Goal: Transaction & Acquisition: Purchase product/service

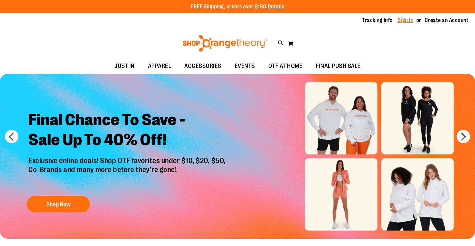
click at [408, 19] on link "Sign In" at bounding box center [406, 20] width 16 height 7
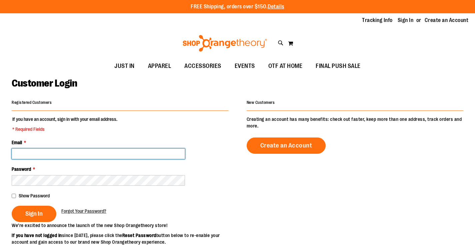
click at [78, 156] on input "Email *" at bounding box center [98, 154] width 173 height 11
type input "**********"
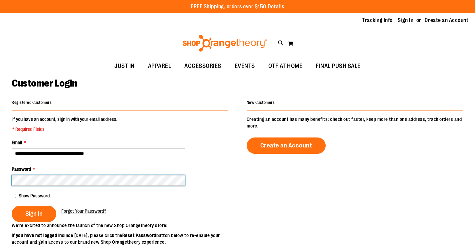
click at [12, 206] on button "Sign In" at bounding box center [34, 214] width 45 height 16
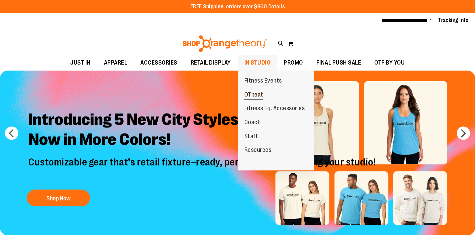
click at [256, 95] on span "OTbeat" at bounding box center [253, 95] width 19 height 8
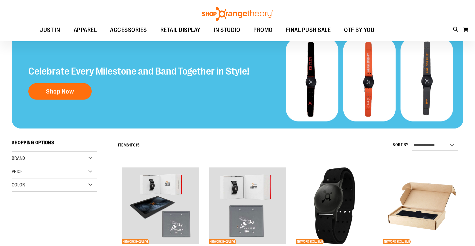
scroll to position [33, 0]
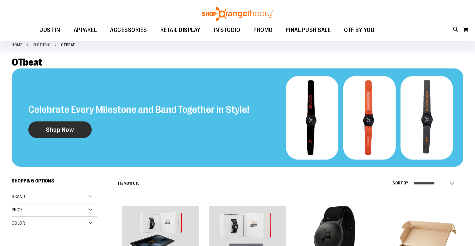
click at [69, 126] on link "Shop Now" at bounding box center [59, 129] width 63 height 17
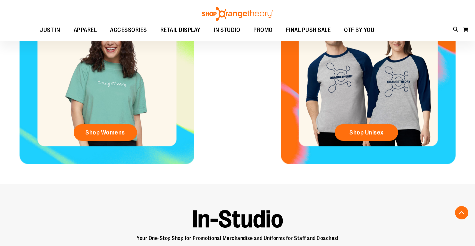
scroll to position [66, 0]
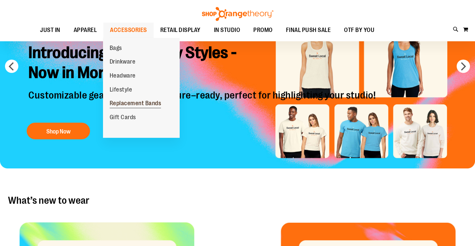
click at [128, 100] on link "Replacement Bands" at bounding box center [135, 104] width 65 height 14
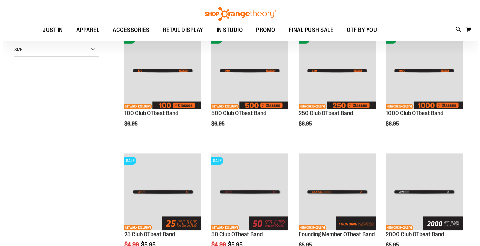
scroll to position [66, 0]
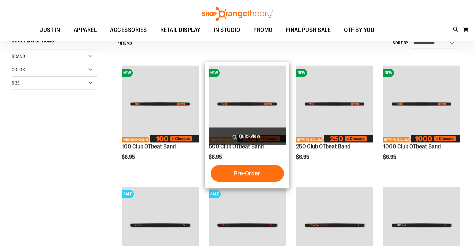
click at [253, 135] on span "Quickview" at bounding box center [247, 137] width 77 height 18
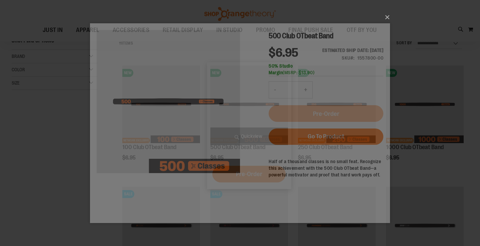
scroll to position [0, 0]
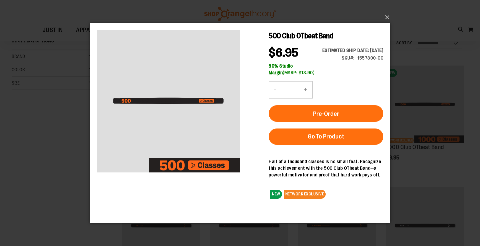
click at [307, 97] on button "+" at bounding box center [305, 89] width 13 height 17
type input "*"
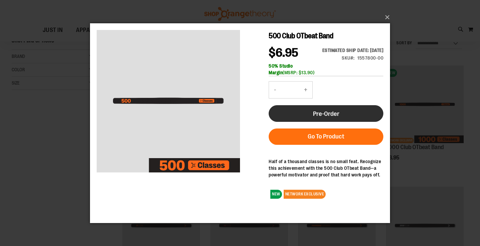
click at [334, 117] on span "Pre-Order" at bounding box center [326, 113] width 26 height 7
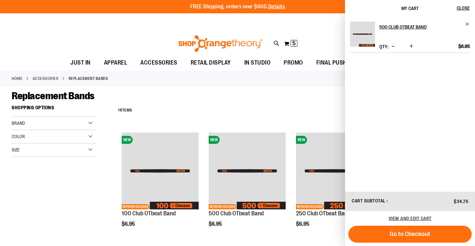
click at [338, 95] on div "Replacement Bands" at bounding box center [238, 96] width 452 height 12
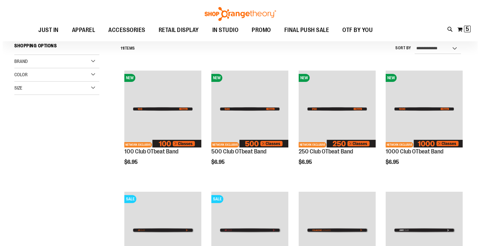
scroll to position [67, 0]
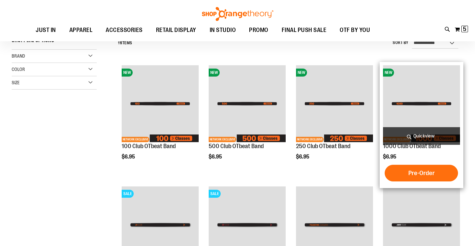
click at [431, 134] on span "Quickview" at bounding box center [421, 136] width 77 height 18
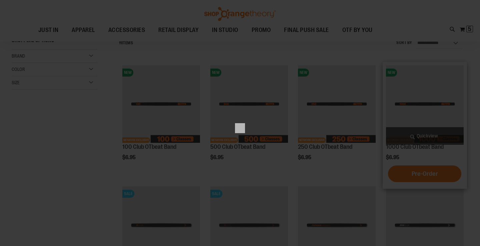
scroll to position [0, 0]
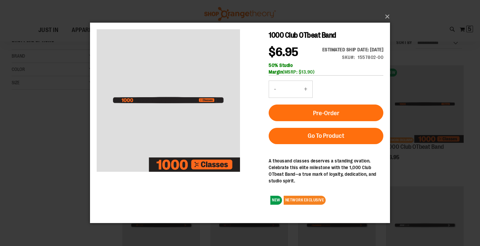
click at [306, 97] on button "+" at bounding box center [305, 89] width 13 height 17
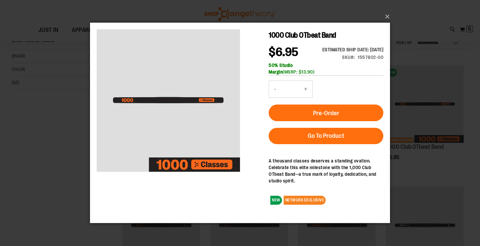
type input "*"
click at [333, 117] on span "Pre-Order" at bounding box center [326, 113] width 26 height 7
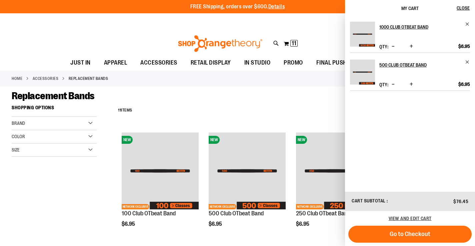
click at [333, 104] on div "**********" at bounding box center [289, 110] width 349 height 17
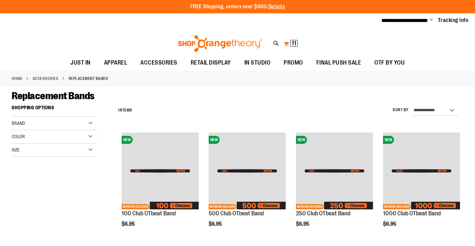
click at [292, 41] on span "11" at bounding box center [294, 43] width 5 height 7
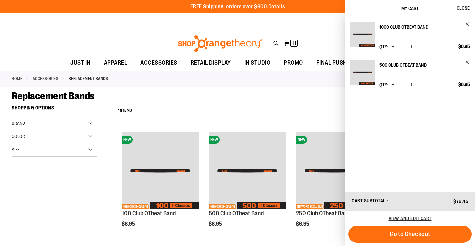
click at [310, 99] on div "Replacement Bands" at bounding box center [238, 96] width 452 height 12
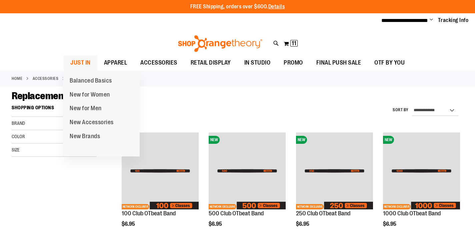
click at [77, 62] on span "JUST IN" at bounding box center [80, 62] width 20 height 15
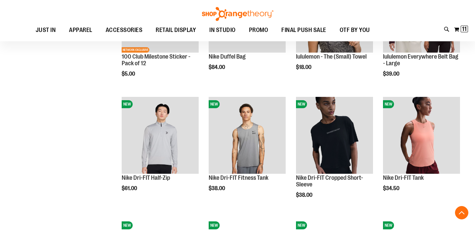
scroll to position [533, 0]
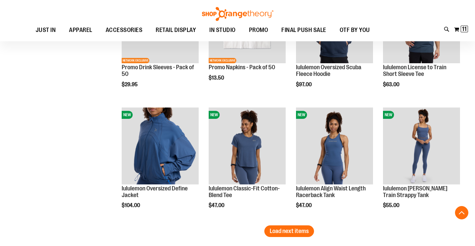
scroll to position [1000, 0]
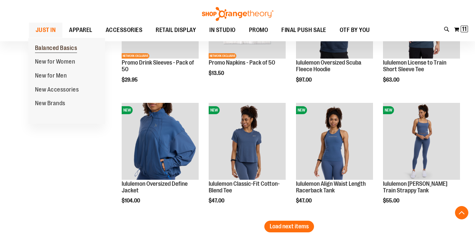
click at [48, 49] on span "Balanced Basics" at bounding box center [56, 49] width 42 height 8
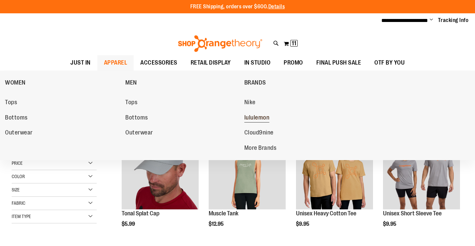
click at [260, 118] on span "lululemon" at bounding box center [256, 118] width 25 height 8
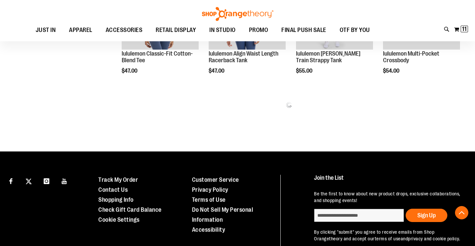
scroll to position [394, 0]
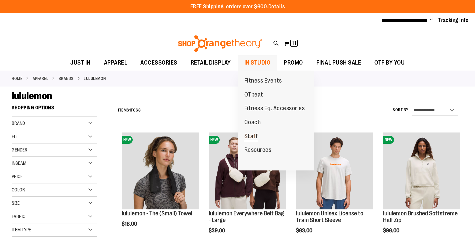
click at [254, 133] on span "Staff" at bounding box center [251, 137] width 14 height 8
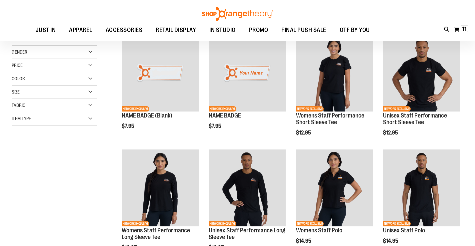
scroll to position [100, 0]
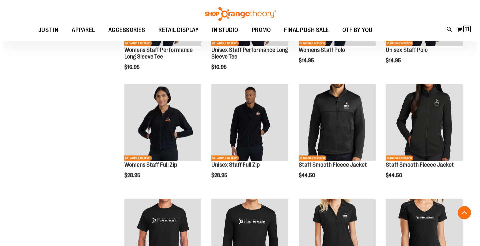
scroll to position [266, 0]
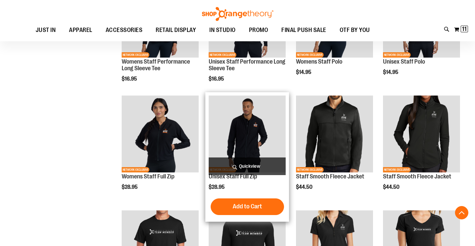
click at [255, 168] on span "Quickview" at bounding box center [247, 167] width 77 height 18
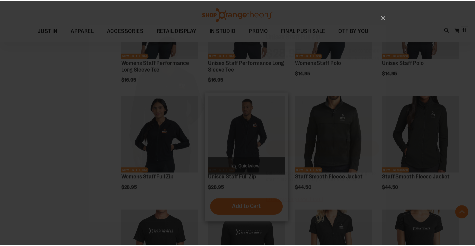
scroll to position [0, 0]
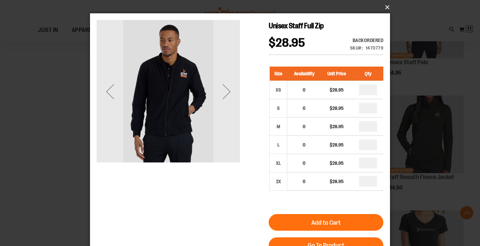
click at [387, 5] on button "×" at bounding box center [242, 7] width 300 height 15
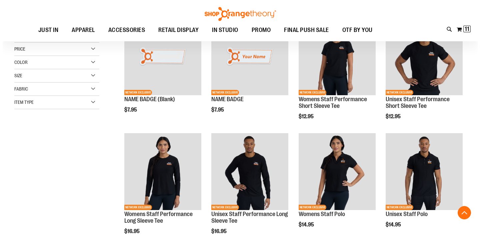
scroll to position [166, 0]
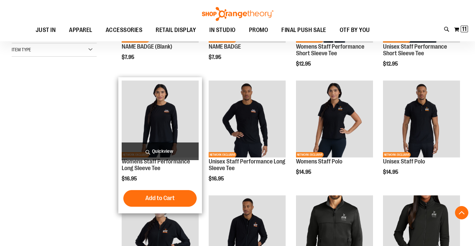
click at [163, 148] on span "Quickview" at bounding box center [160, 152] width 77 height 18
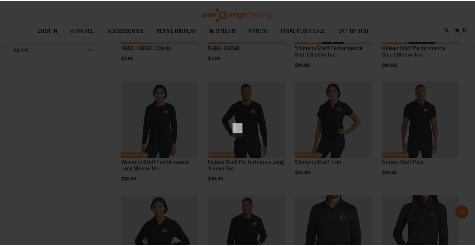
scroll to position [0, 0]
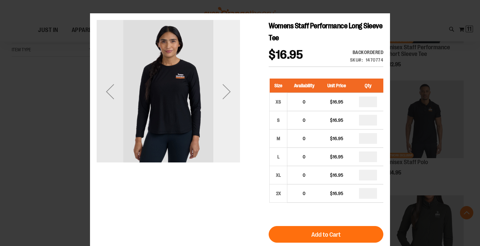
click at [229, 94] on div "Next" at bounding box center [226, 91] width 27 height 27
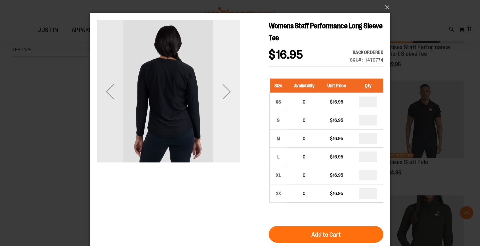
click at [229, 94] on div "Next" at bounding box center [226, 91] width 27 height 27
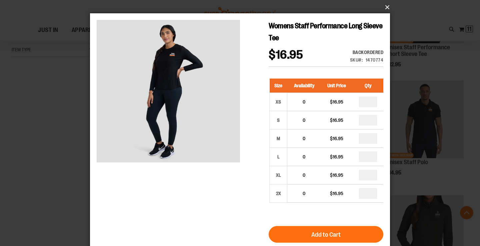
click at [386, 7] on button "×" at bounding box center [242, 7] width 300 height 15
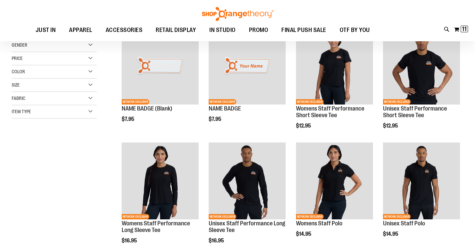
scroll to position [66, 0]
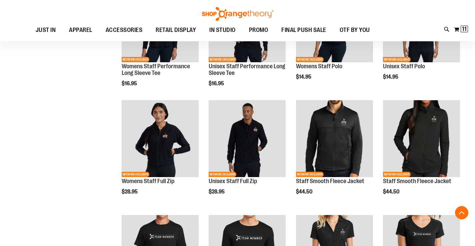
scroll to position [266, 0]
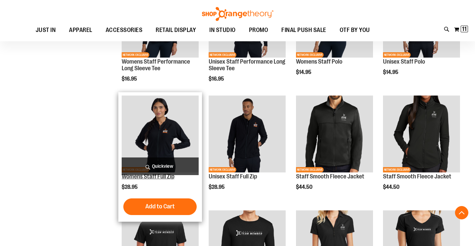
click at [157, 176] on link "Womens Staff Full Zip" at bounding box center [148, 176] width 53 height 7
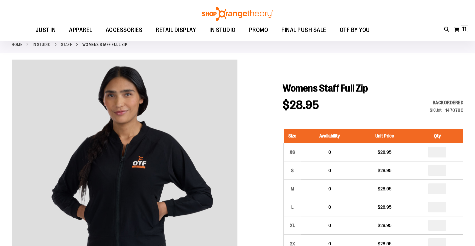
scroll to position [33, 0]
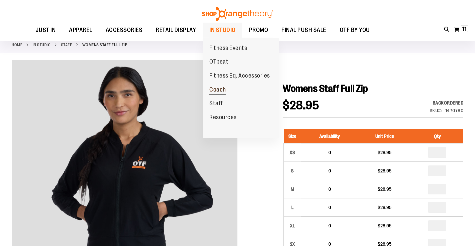
click at [222, 87] on span "Coach" at bounding box center [217, 90] width 17 height 8
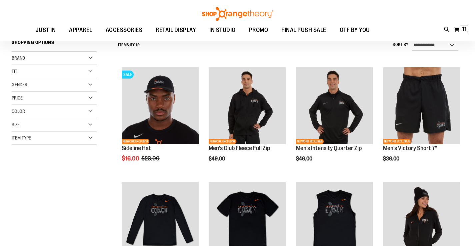
scroll to position [66, 0]
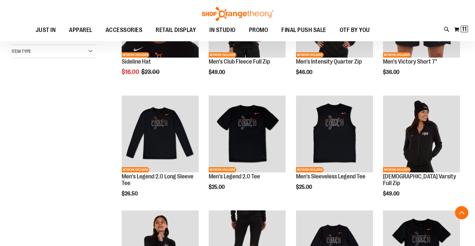
scroll to position [200, 0]
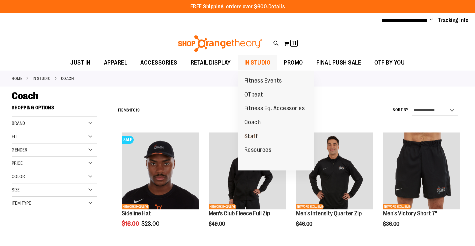
click at [255, 134] on span "Staff" at bounding box center [251, 137] width 14 height 8
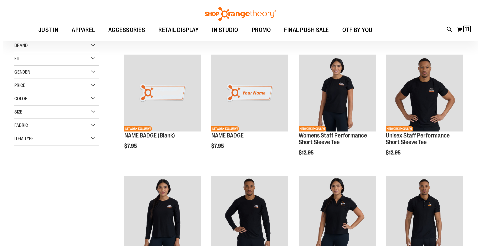
scroll to position [66, 0]
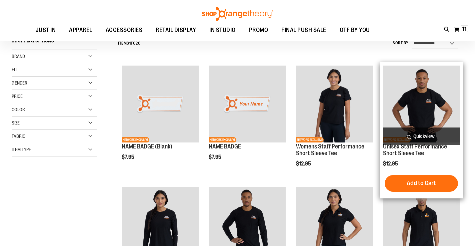
click at [425, 133] on span "Quickview" at bounding box center [421, 137] width 77 height 18
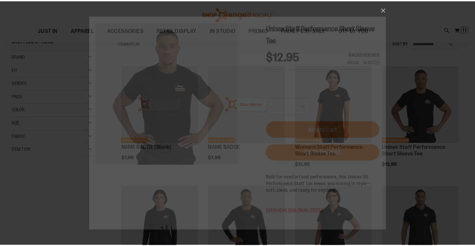
scroll to position [0, 0]
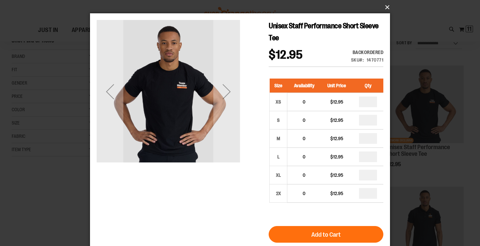
click at [386, 8] on button "×" at bounding box center [242, 7] width 300 height 15
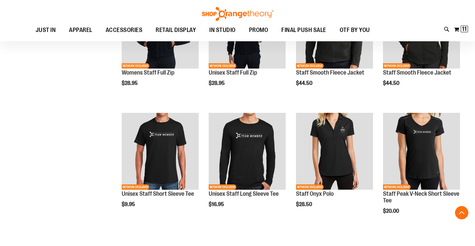
scroll to position [400, 0]
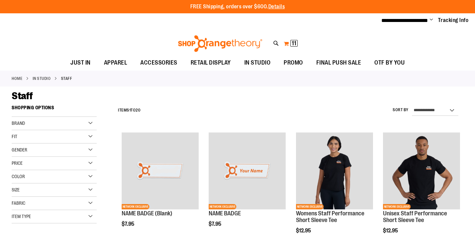
click at [296, 41] on span "11" at bounding box center [294, 43] width 5 height 7
